Goal: Task Accomplishment & Management: Use online tool/utility

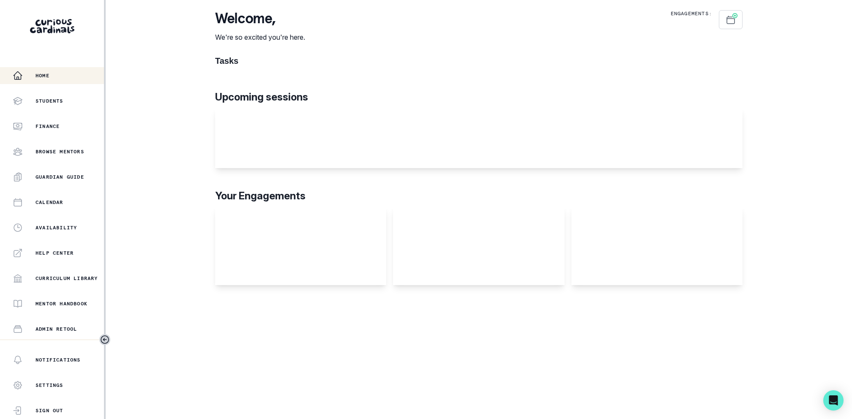
scroll to position [99, 0]
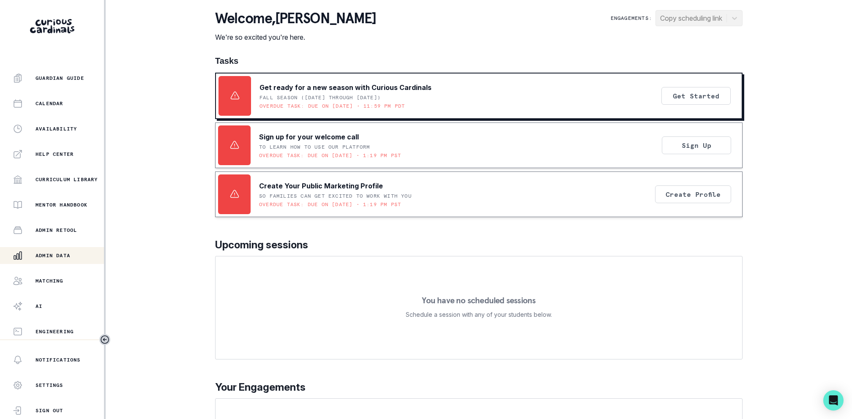
click at [68, 256] on p "Admin Data" at bounding box center [53, 255] width 35 height 7
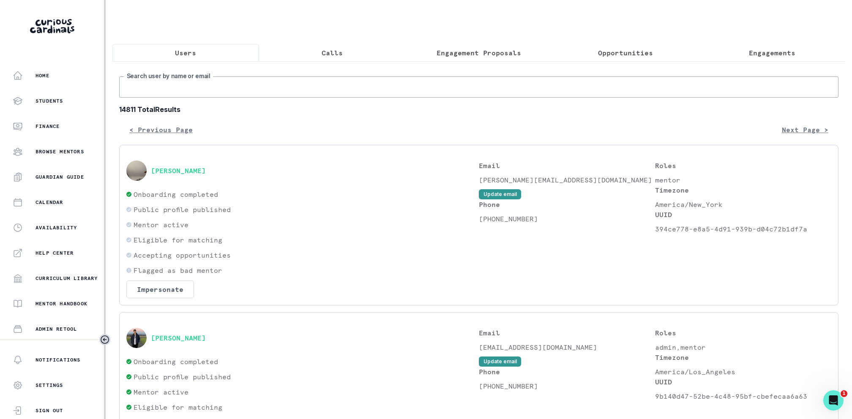
click at [220, 84] on input "Search user by name or email" at bounding box center [479, 87] width 720 height 21
type input "[PERSON_NAME]"
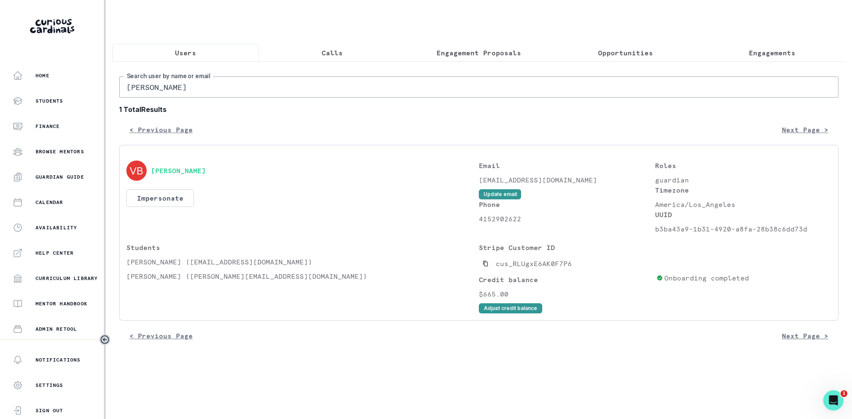
click at [163, 206] on div "[PERSON_NAME] Impersonate Confirmation Are you sure? Impersonating means that w…" at bounding box center [302, 198] width 353 height 74
click at [173, 199] on button "Impersonate" at bounding box center [160, 198] width 68 height 18
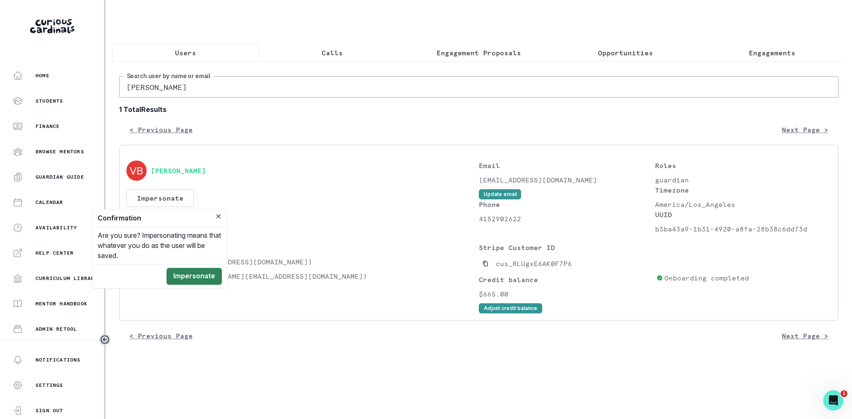
click at [194, 279] on button "Impersonate" at bounding box center [194, 276] width 55 height 17
